Goal: Transaction & Acquisition: Purchase product/service

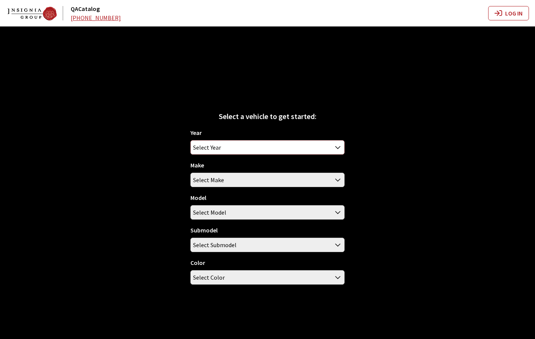
drag, startPoint x: 327, startPoint y: 143, endPoint x: 331, endPoint y: 138, distance: 6.0
click at [331, 138] on div "Year 2026 2025 2024 2023 2022 2021 2020 2019 2018 2017 2016 2015 2014 2013 2012…" at bounding box center [267, 141] width 154 height 26
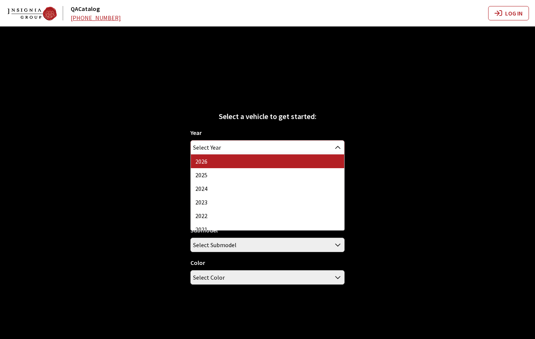
select select "44"
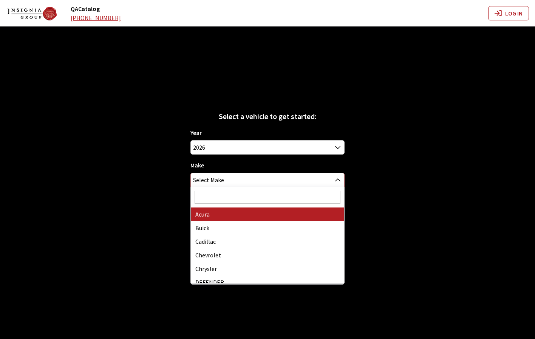
click at [258, 177] on span "Select Make" at bounding box center [267, 180] width 153 height 14
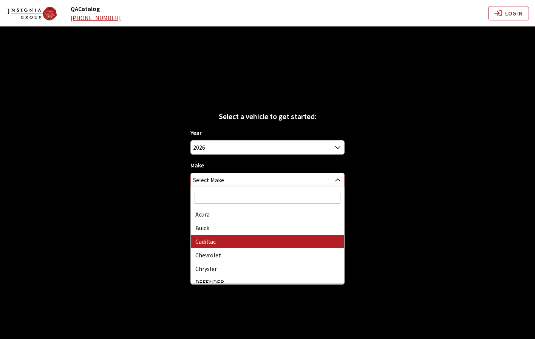
scroll to position [38, 0]
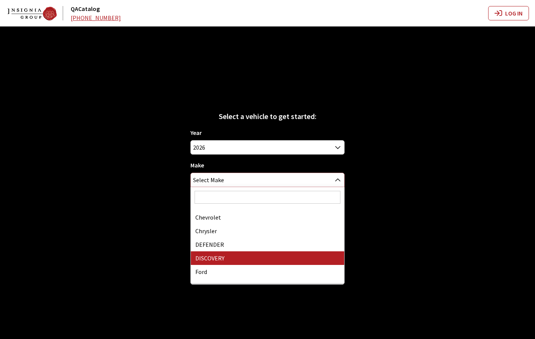
select select "65"
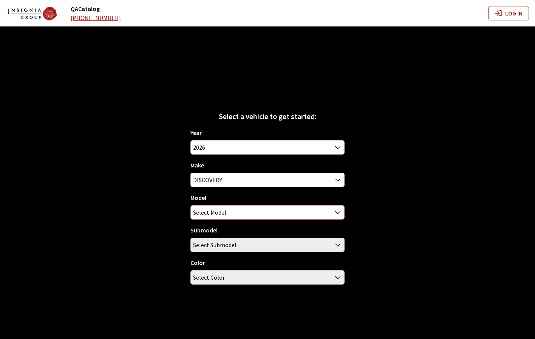
click at [239, 215] on span "Select Model" at bounding box center [267, 212] width 153 height 14
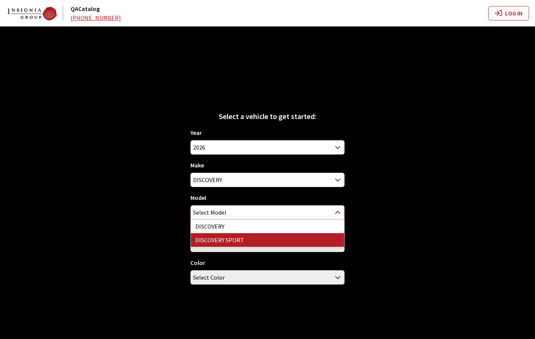
select select "1347"
select select "2745"
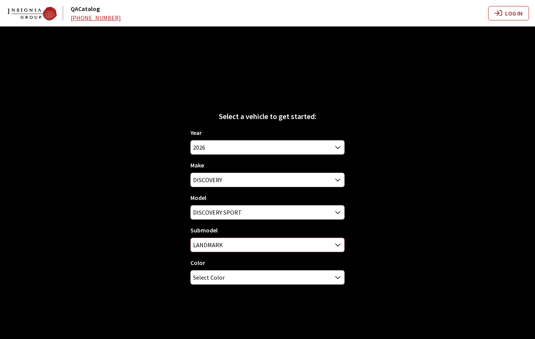
click at [239, 243] on span "LANDMARK" at bounding box center [267, 245] width 153 height 14
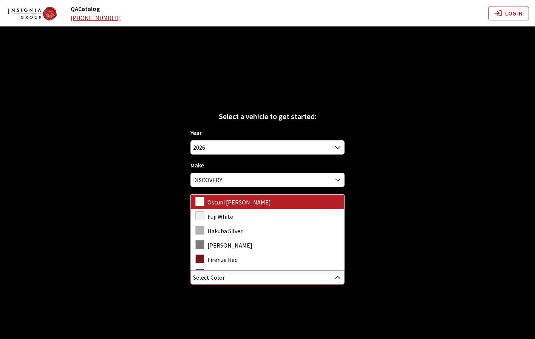
click at [238, 274] on span "Select Color" at bounding box center [267, 277] width 153 height 14
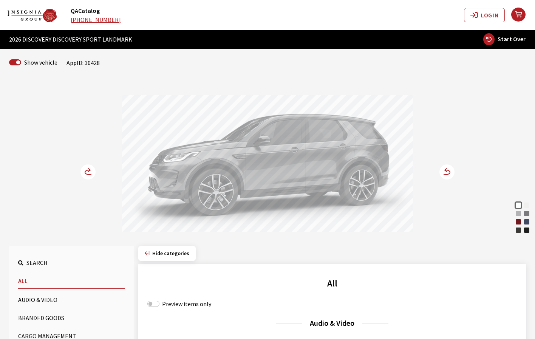
click at [527, 222] on div "Varesine Blue" at bounding box center [527, 222] width 8 height 8
click at [517, 222] on div "Firenze Red" at bounding box center [518, 222] width 8 height 8
click at [450, 173] on circle at bounding box center [446, 171] width 15 height 15
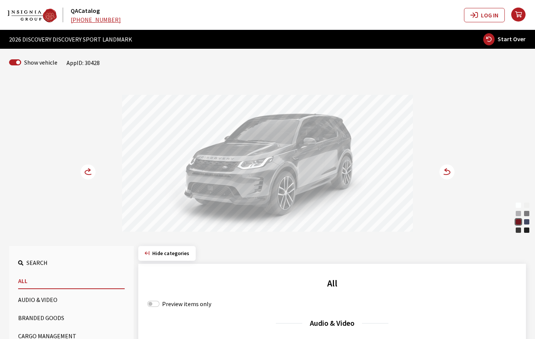
click at [88, 171] on circle at bounding box center [87, 171] width 15 height 15
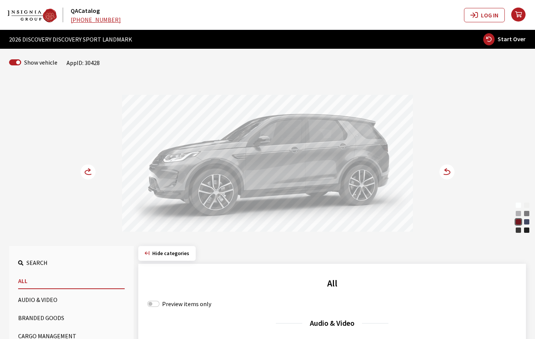
click at [87, 172] on circle at bounding box center [87, 171] width 15 height 15
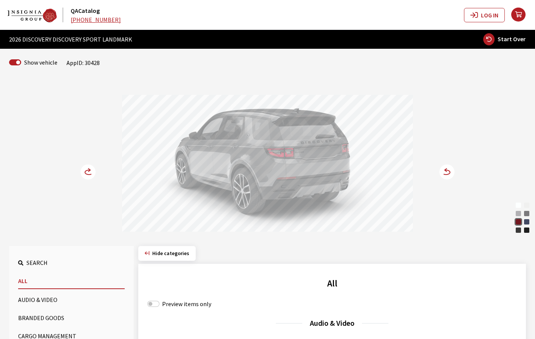
click at [519, 205] on div "Ostuni Pearl White" at bounding box center [518, 205] width 8 height 8
click at [527, 204] on div "Fuji White" at bounding box center [527, 205] width 8 height 8
click at [449, 171] on circle at bounding box center [446, 171] width 15 height 15
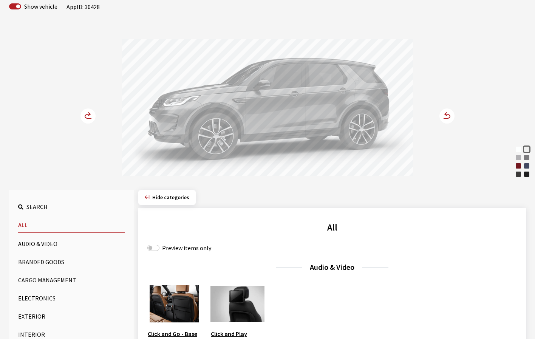
scroll to position [151, 0]
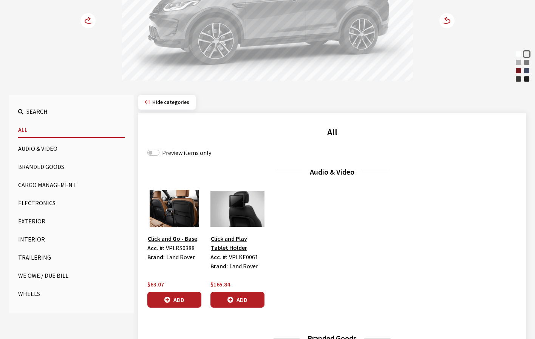
click at [30, 290] on button "Wheels" at bounding box center [71, 293] width 107 height 15
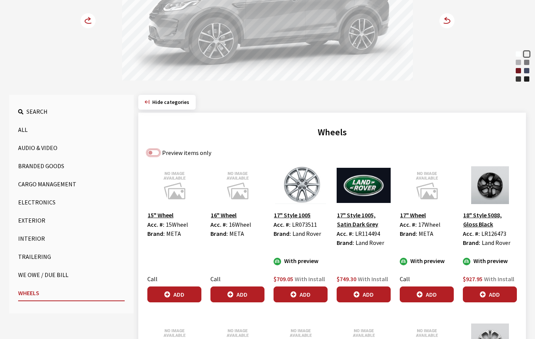
click at [150, 151] on input "Preview items only" at bounding box center [153, 153] width 12 height 6
checkbox input "true"
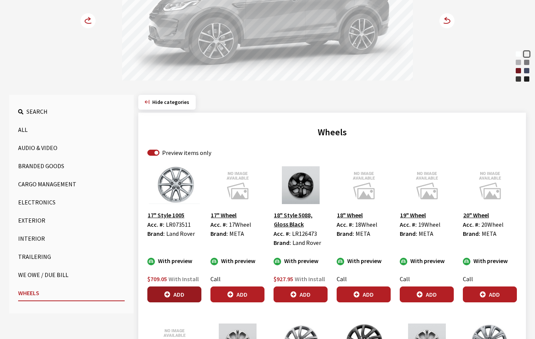
click at [162, 291] on button "Add" at bounding box center [174, 294] width 54 height 16
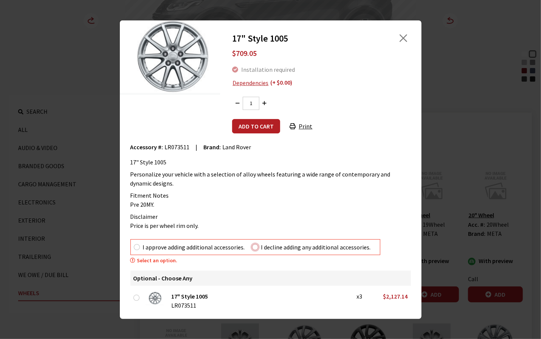
click at [254, 248] on input "I decline adding any additional accessories." at bounding box center [255, 247] width 6 height 6
radio input "true"
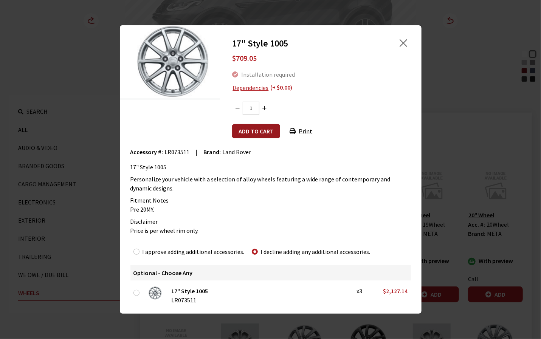
click at [264, 130] on button "Add to cart" at bounding box center [256, 131] width 48 height 14
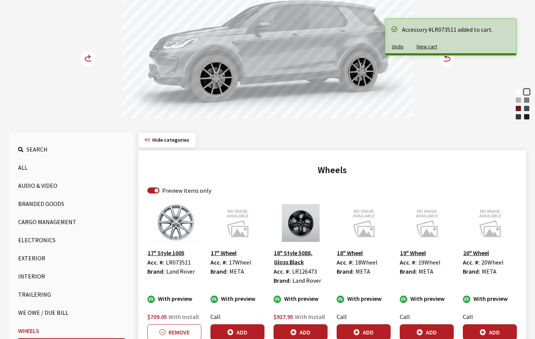
scroll to position [76, 0]
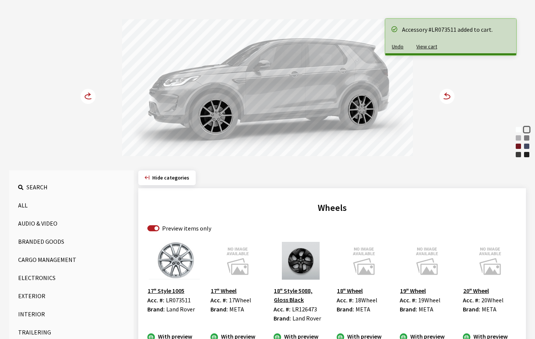
click at [446, 95] on icon at bounding box center [446, 94] width 2 height 3
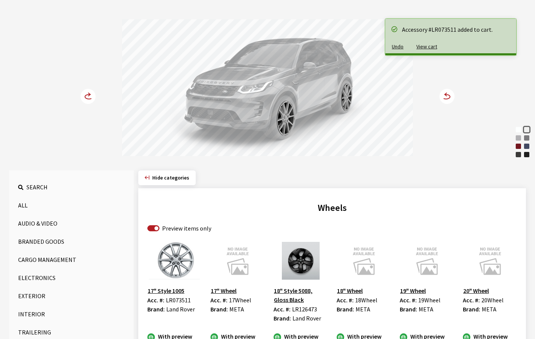
click at [446, 95] on icon at bounding box center [446, 94] width 2 height 3
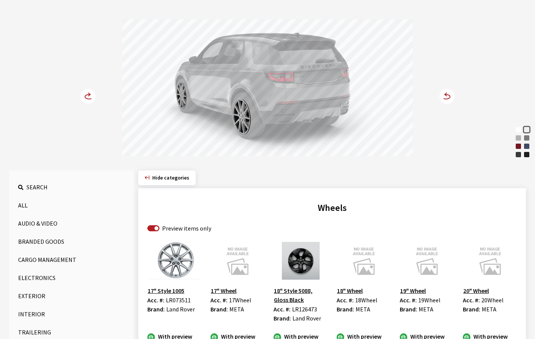
click at [446, 95] on icon at bounding box center [446, 94] width 2 height 3
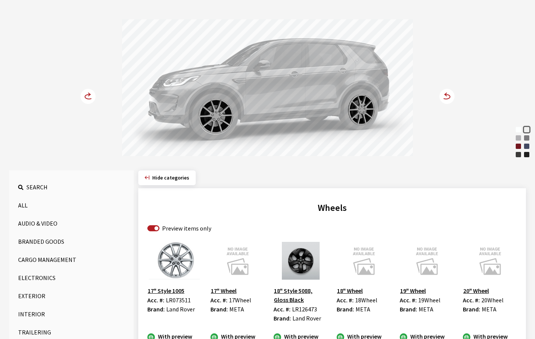
scroll to position [113, 0]
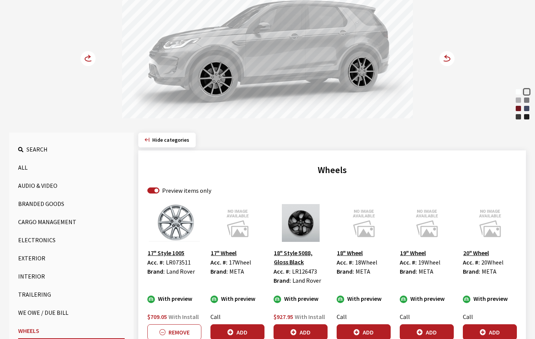
click at [361, 331] on button "Add" at bounding box center [364, 332] width 54 height 16
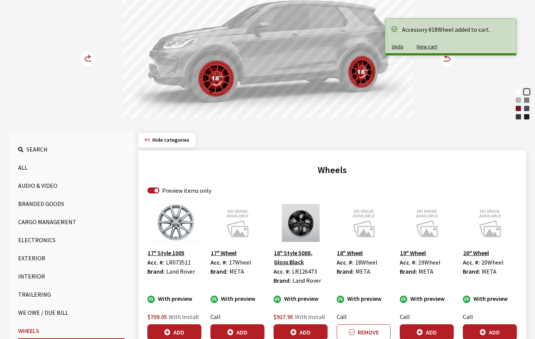
click at [319, 328] on button "Add" at bounding box center [300, 332] width 54 height 16
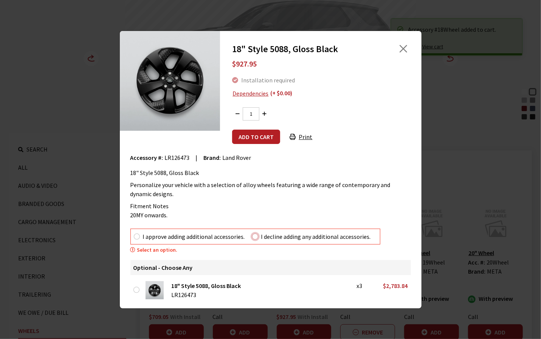
click at [253, 234] on input "I decline adding any additional accessories." at bounding box center [255, 236] width 6 height 6
radio input "true"
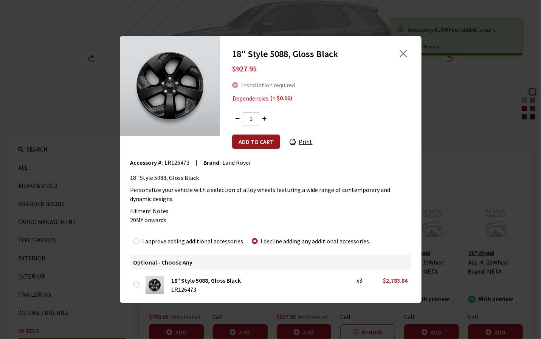
click at [255, 139] on button "Add to cart" at bounding box center [256, 141] width 48 height 14
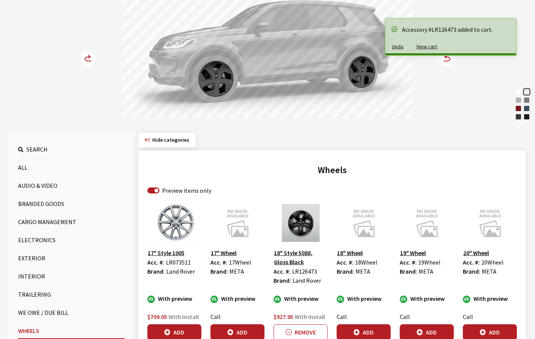
click at [450, 62] on circle at bounding box center [446, 58] width 15 height 15
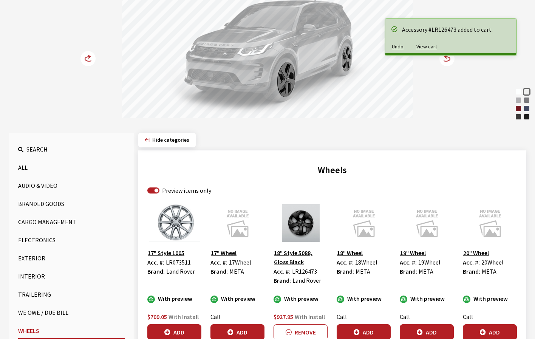
click at [450, 62] on circle at bounding box center [446, 58] width 15 height 15
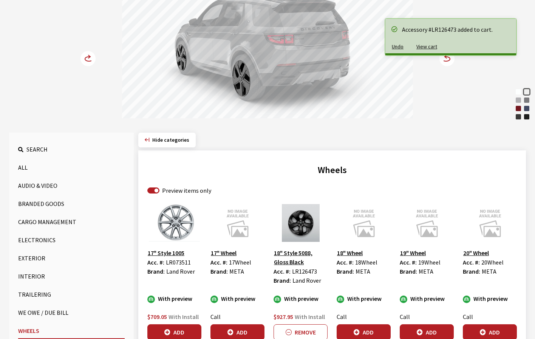
click at [450, 62] on circle at bounding box center [446, 58] width 15 height 15
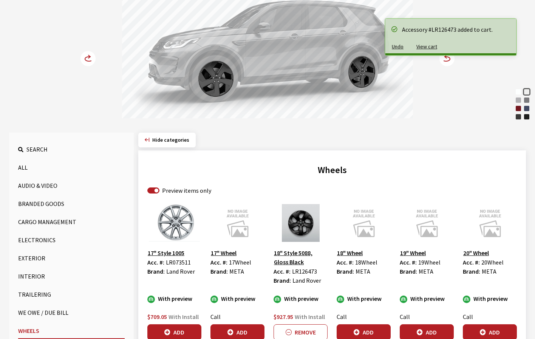
click at [446, 61] on icon at bounding box center [446, 59] width 8 height 5
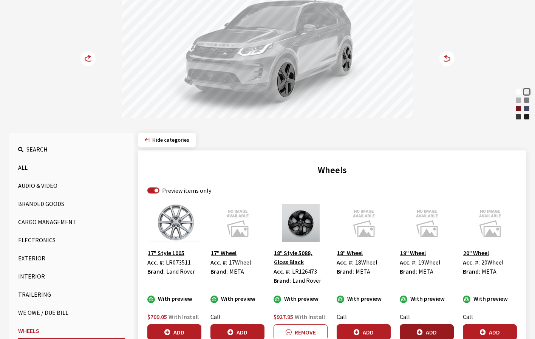
click at [430, 330] on button "Add" at bounding box center [427, 332] width 54 height 16
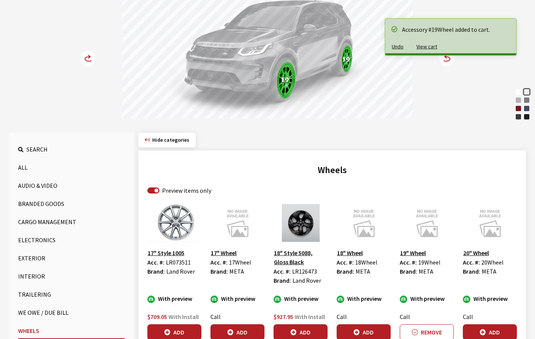
click at [88, 60] on circle at bounding box center [87, 58] width 15 height 15
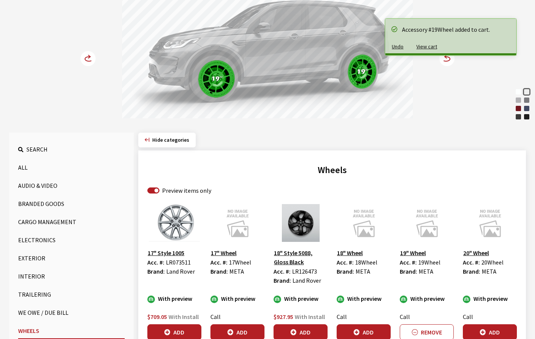
click at [88, 60] on circle at bounding box center [87, 58] width 15 height 15
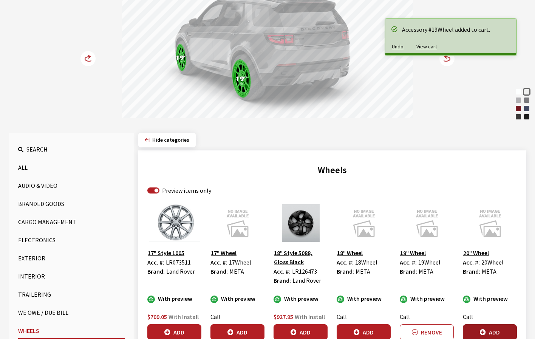
click at [496, 329] on button "Add" at bounding box center [490, 332] width 54 height 16
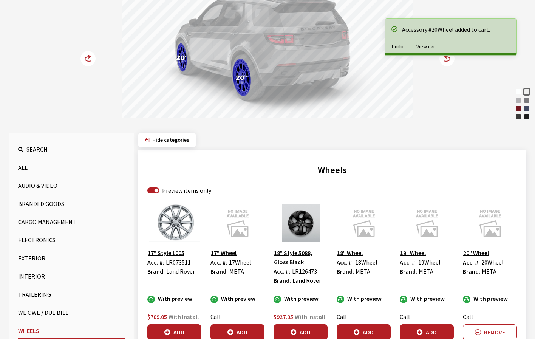
click at [446, 61] on circle at bounding box center [446, 58] width 15 height 15
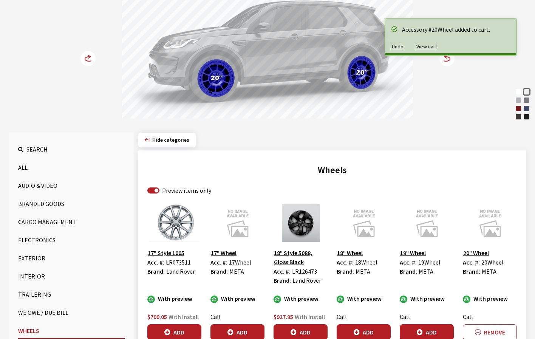
click at [446, 61] on circle at bounding box center [446, 58] width 15 height 15
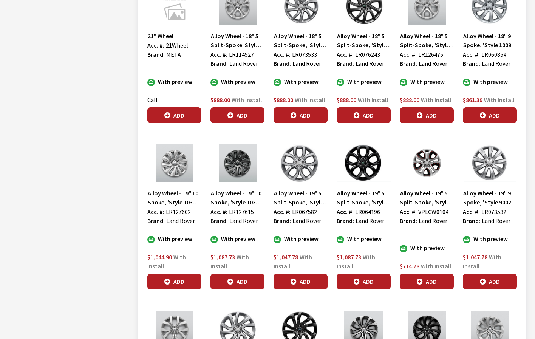
scroll to position [491, 0]
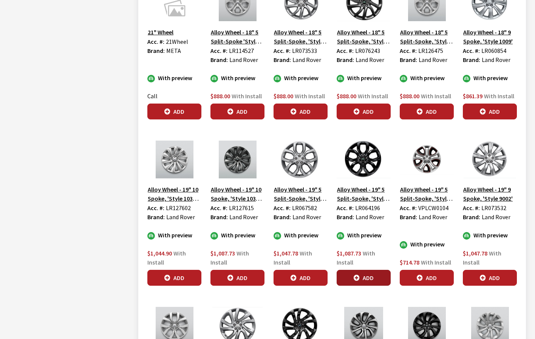
click at [374, 276] on button "Add" at bounding box center [364, 278] width 54 height 16
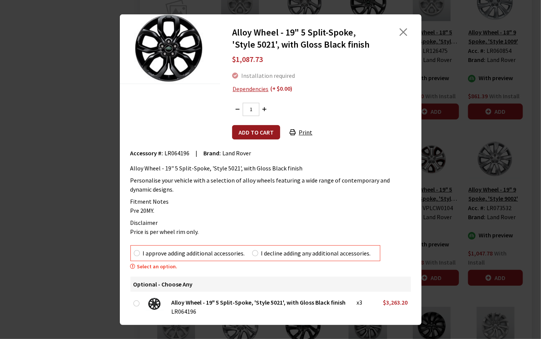
click at [243, 131] on button "Add to cart" at bounding box center [256, 132] width 48 height 14
click at [254, 255] on input "I decline adding any additional accessories." at bounding box center [255, 253] width 6 height 6
radio input "true"
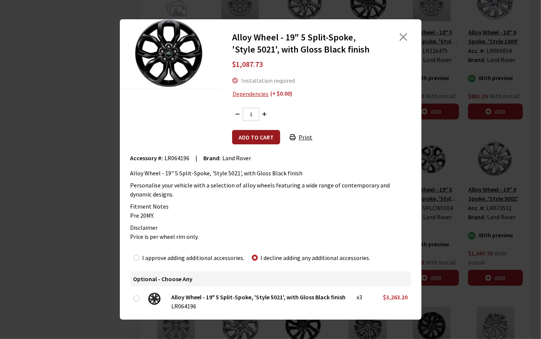
click at [238, 138] on button "Add to cart" at bounding box center [256, 137] width 48 height 14
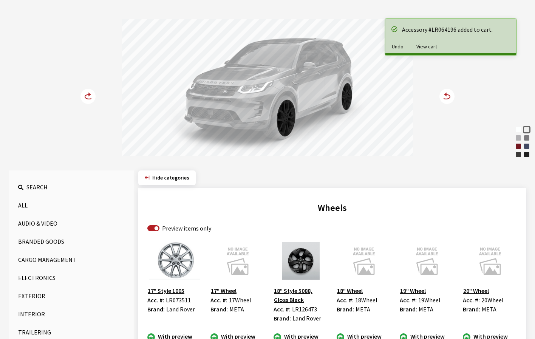
scroll to position [0, 0]
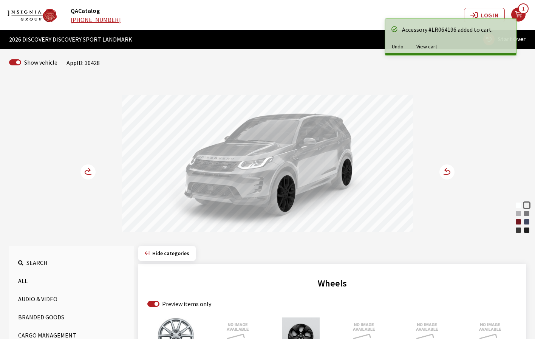
click at [86, 173] on icon at bounding box center [89, 172] width 8 height 5
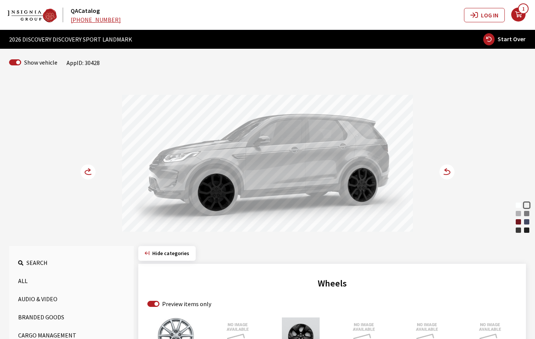
click at [86, 173] on icon at bounding box center [89, 172] width 8 height 5
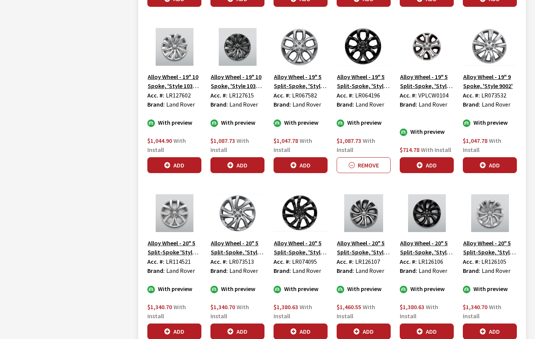
scroll to position [604, 0]
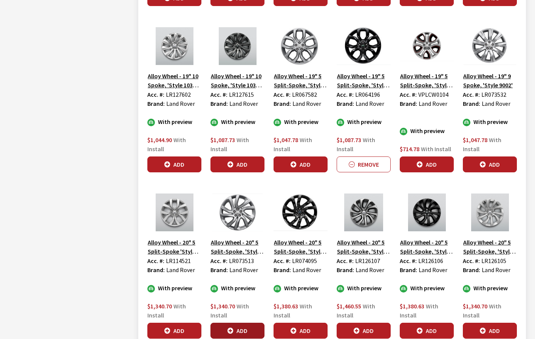
click at [251, 330] on button "Add" at bounding box center [237, 331] width 54 height 16
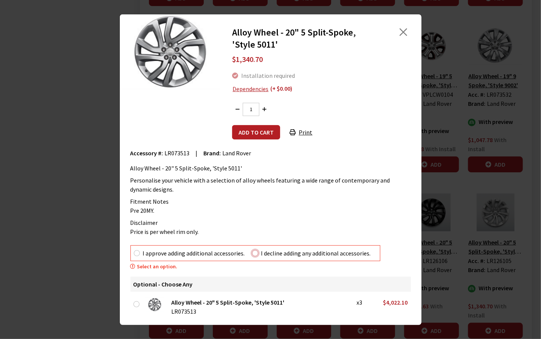
click at [255, 253] on input "I decline adding any additional accessories." at bounding box center [255, 253] width 6 height 6
radio input "true"
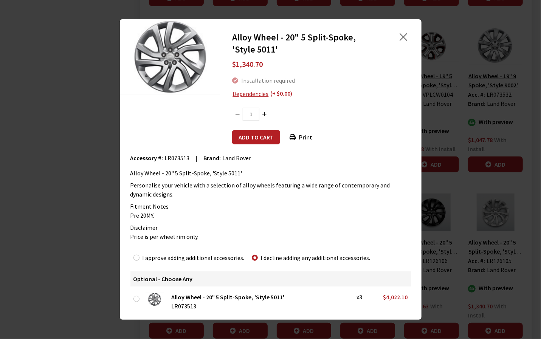
click at [261, 145] on div "Alloy Wheel - 20" 5 Split-Spoke, 'Style 5011' $1,340.70 Installation required D…" at bounding box center [270, 169] width 271 height 282
click at [261, 141] on button "Add to cart" at bounding box center [256, 137] width 48 height 14
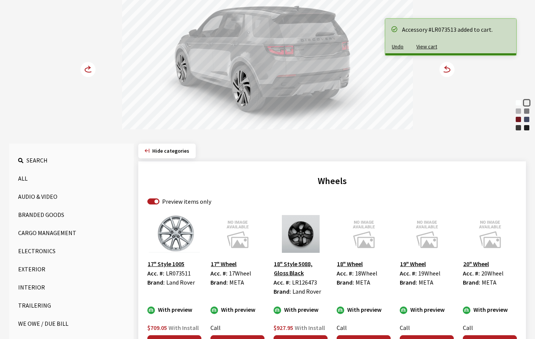
scroll to position [76, 0]
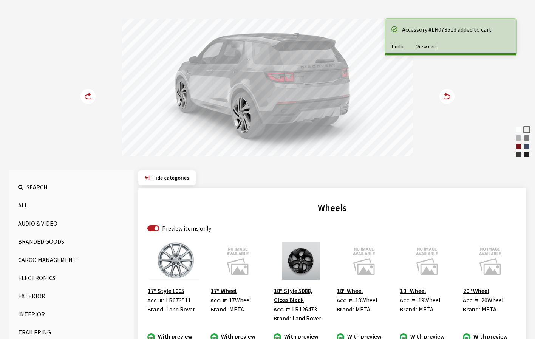
click at [450, 97] on circle at bounding box center [446, 96] width 15 height 15
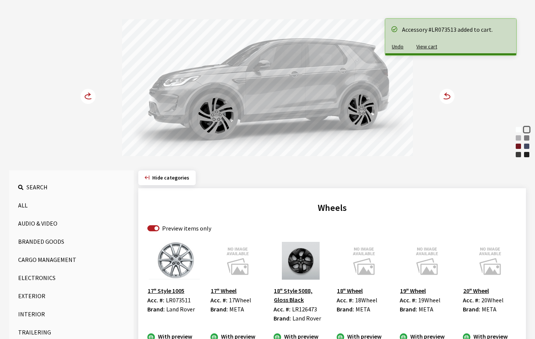
click at [450, 97] on circle at bounding box center [446, 96] width 15 height 15
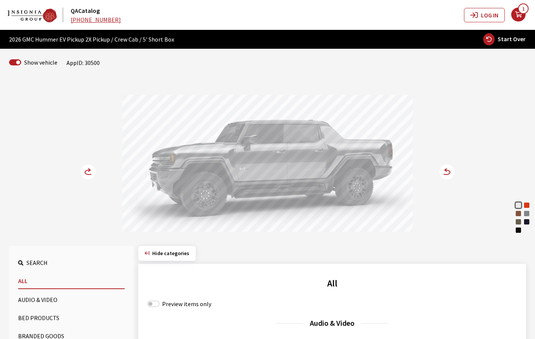
click at [527, 202] on div "Solar Orange" at bounding box center [527, 205] width 8 height 8
click at [451, 175] on circle at bounding box center [446, 171] width 15 height 15
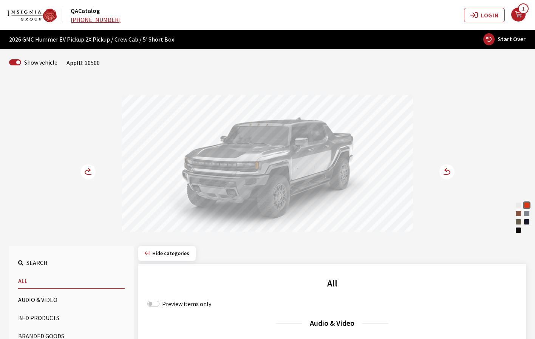
click at [86, 168] on circle at bounding box center [87, 171] width 15 height 15
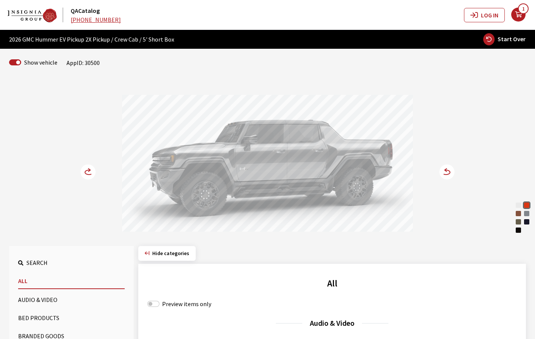
click at [85, 166] on circle at bounding box center [87, 171] width 15 height 15
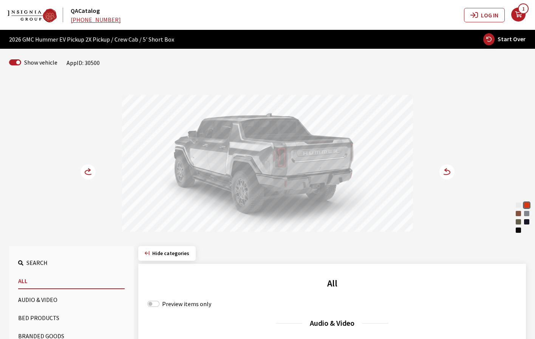
click at [448, 174] on circle at bounding box center [446, 171] width 15 height 15
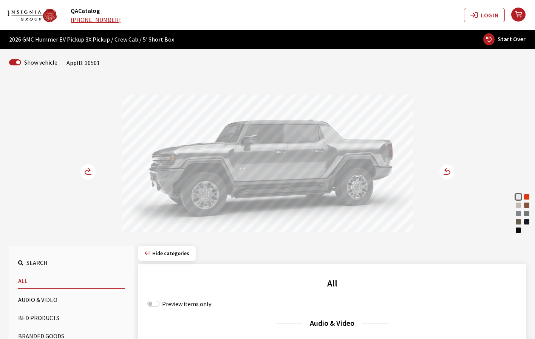
click at [530, 196] on div "Interstellar White Solar Orange Coastal Dune Auburn Matte Meteorite Metallic Ma…" at bounding box center [267, 157] width 535 height 154
click at [527, 196] on div "Solar Orange" at bounding box center [527, 197] width 8 height 8
click at [446, 175] on circle at bounding box center [446, 171] width 15 height 15
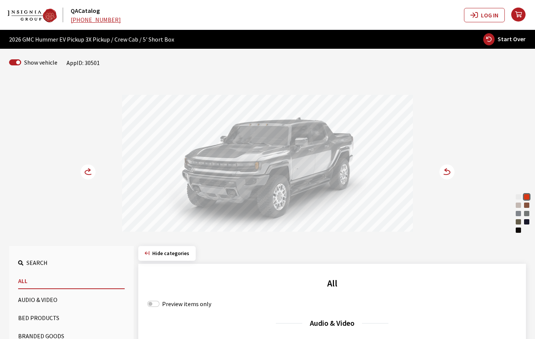
click at [87, 172] on circle at bounding box center [87, 171] width 15 height 15
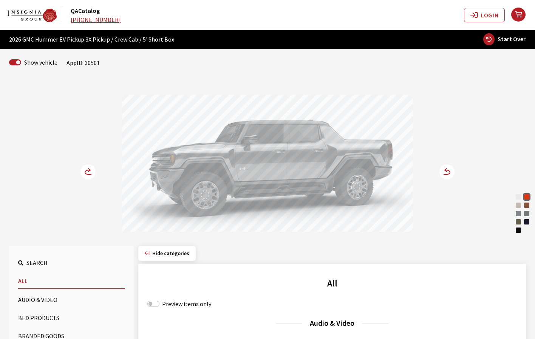
click at [446, 171] on circle at bounding box center [446, 171] width 15 height 15
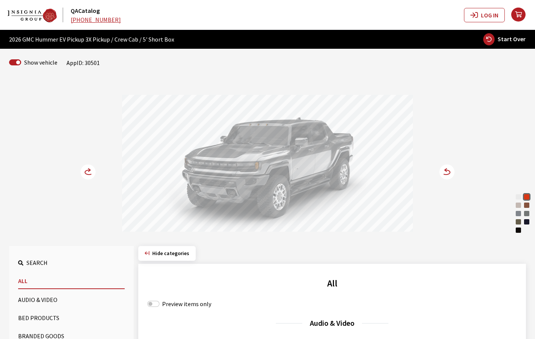
click at [80, 175] on div "Interstellar White Solar Orange Coastal Dune Auburn Matte Meteorite Metallic Ma…" at bounding box center [267, 157] width 499 height 154
click at [89, 172] on circle at bounding box center [87, 171] width 15 height 15
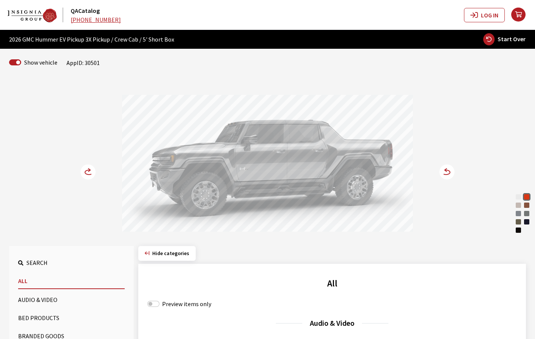
click at [82, 172] on circle at bounding box center [87, 171] width 15 height 15
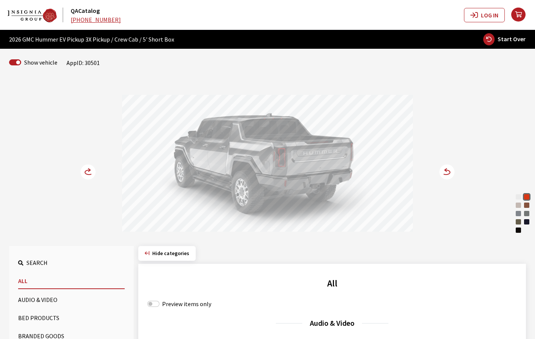
click at [447, 176] on circle at bounding box center [446, 171] width 15 height 15
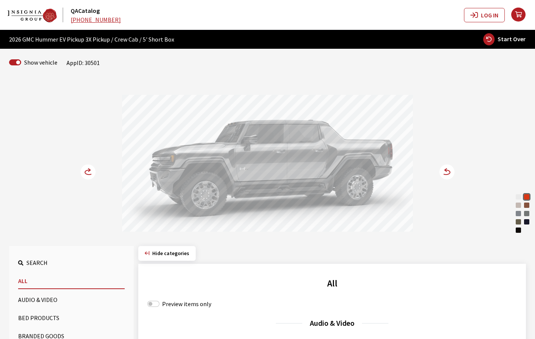
click at [447, 176] on circle at bounding box center [446, 171] width 15 height 15
